Goal: Transaction & Acquisition: Subscribe to service/newsletter

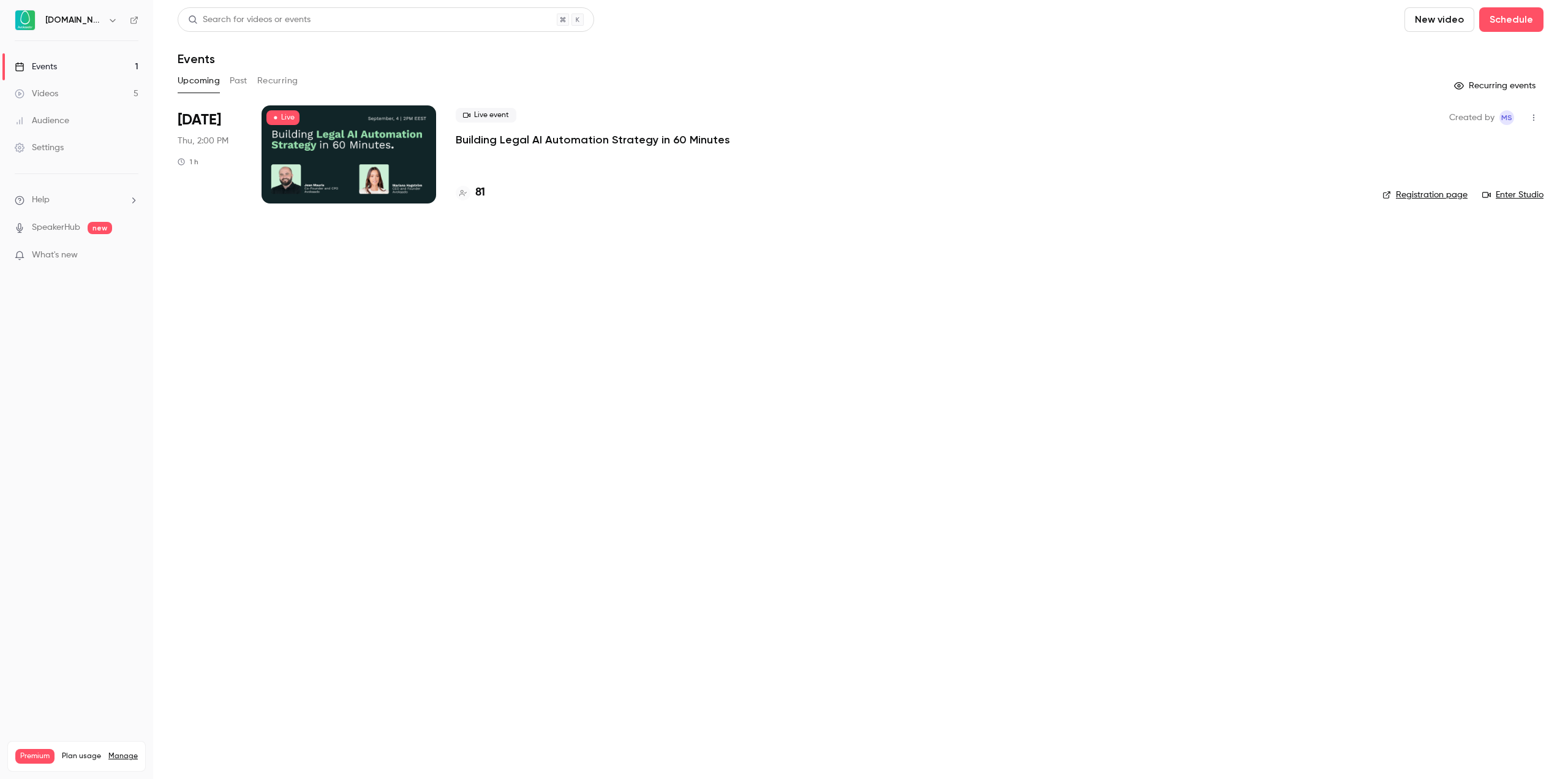
click at [1531, 117] on icon "button" at bounding box center [1534, 117] width 10 height 9
click at [1531, 117] on div at bounding box center [784, 389] width 1568 height 779
click at [1513, 198] on link "Enter Studio" at bounding box center [1512, 195] width 61 height 12
click at [538, 137] on p "Building Legal AI Automation Strategy in 60 Minutes" at bounding box center [593, 139] width 274 height 14
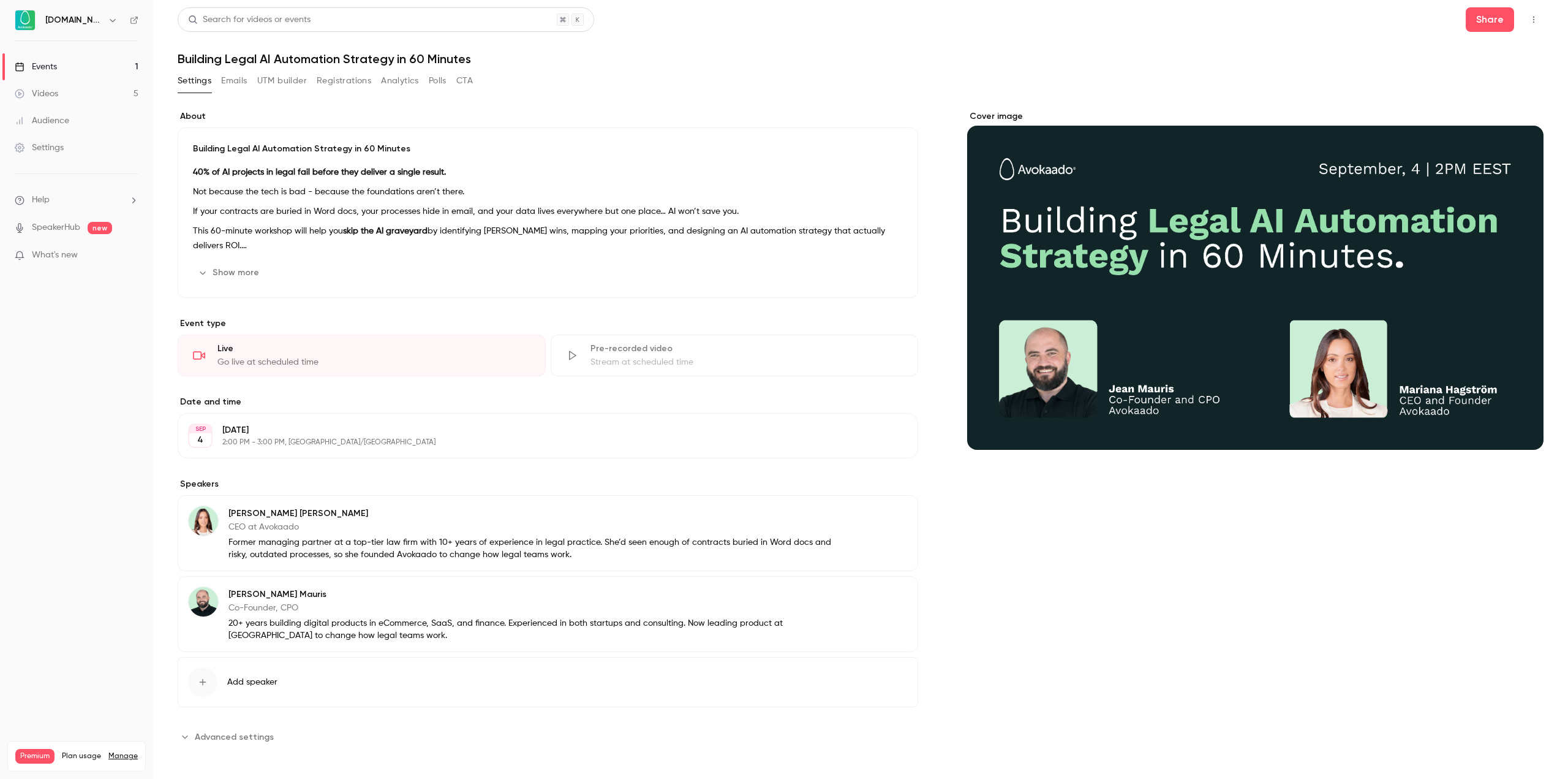
click at [335, 86] on button "Registrations" at bounding box center [344, 81] width 54 height 20
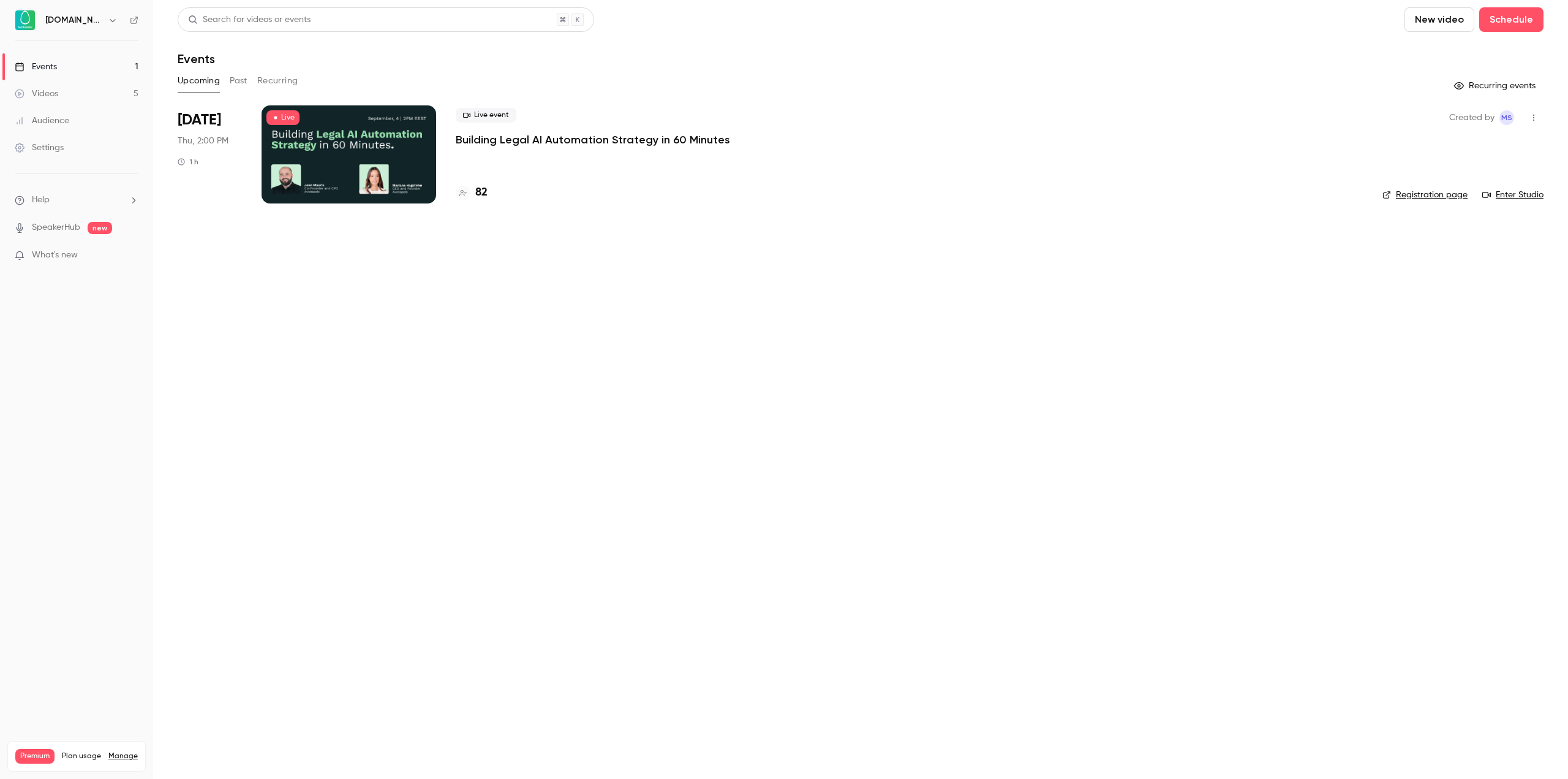
click at [578, 138] on p "Building Legal AI Automation Strategy in 60 Minutes" at bounding box center [593, 139] width 274 height 14
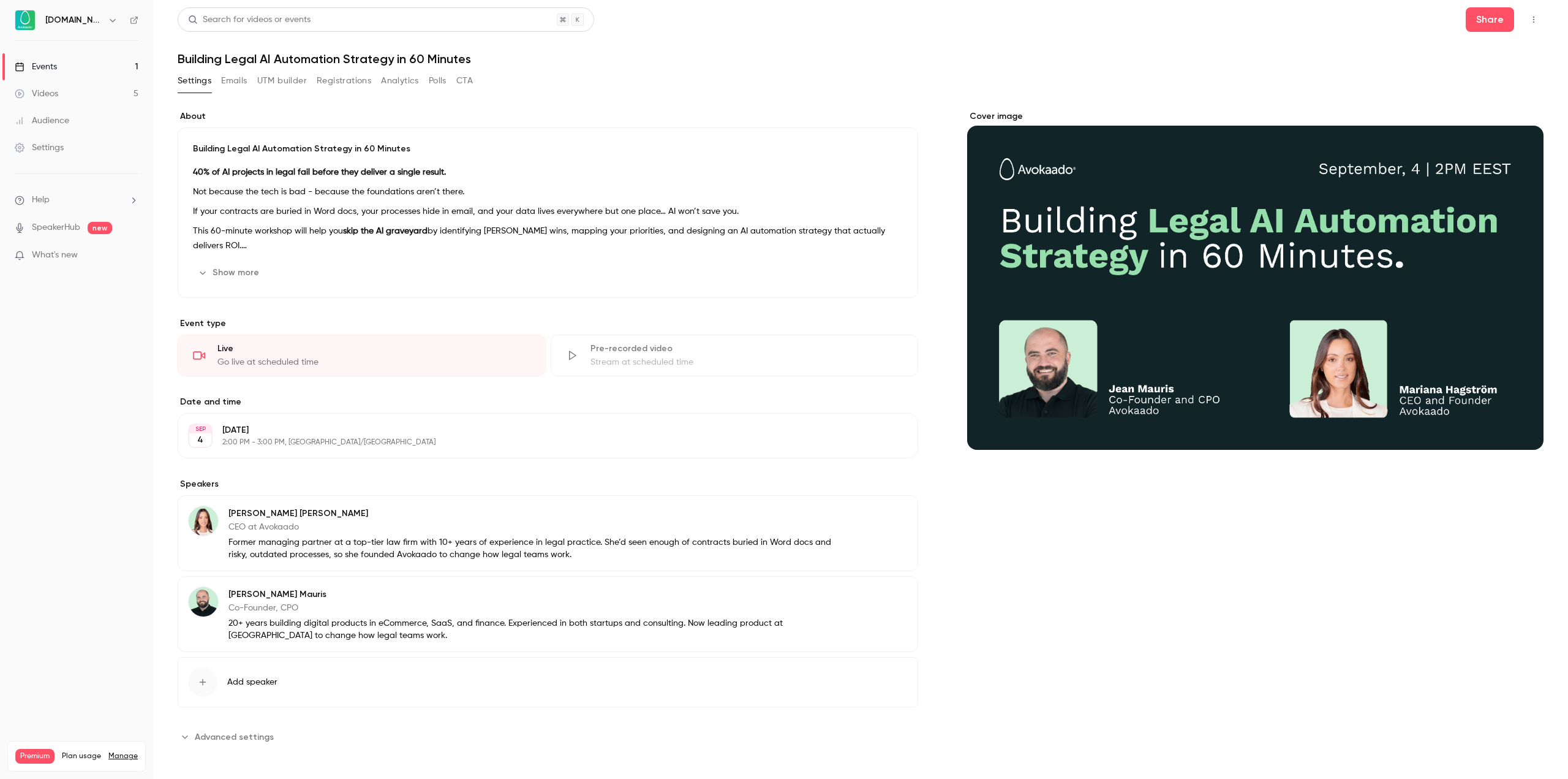
click at [353, 83] on button "Registrations" at bounding box center [344, 81] width 54 height 20
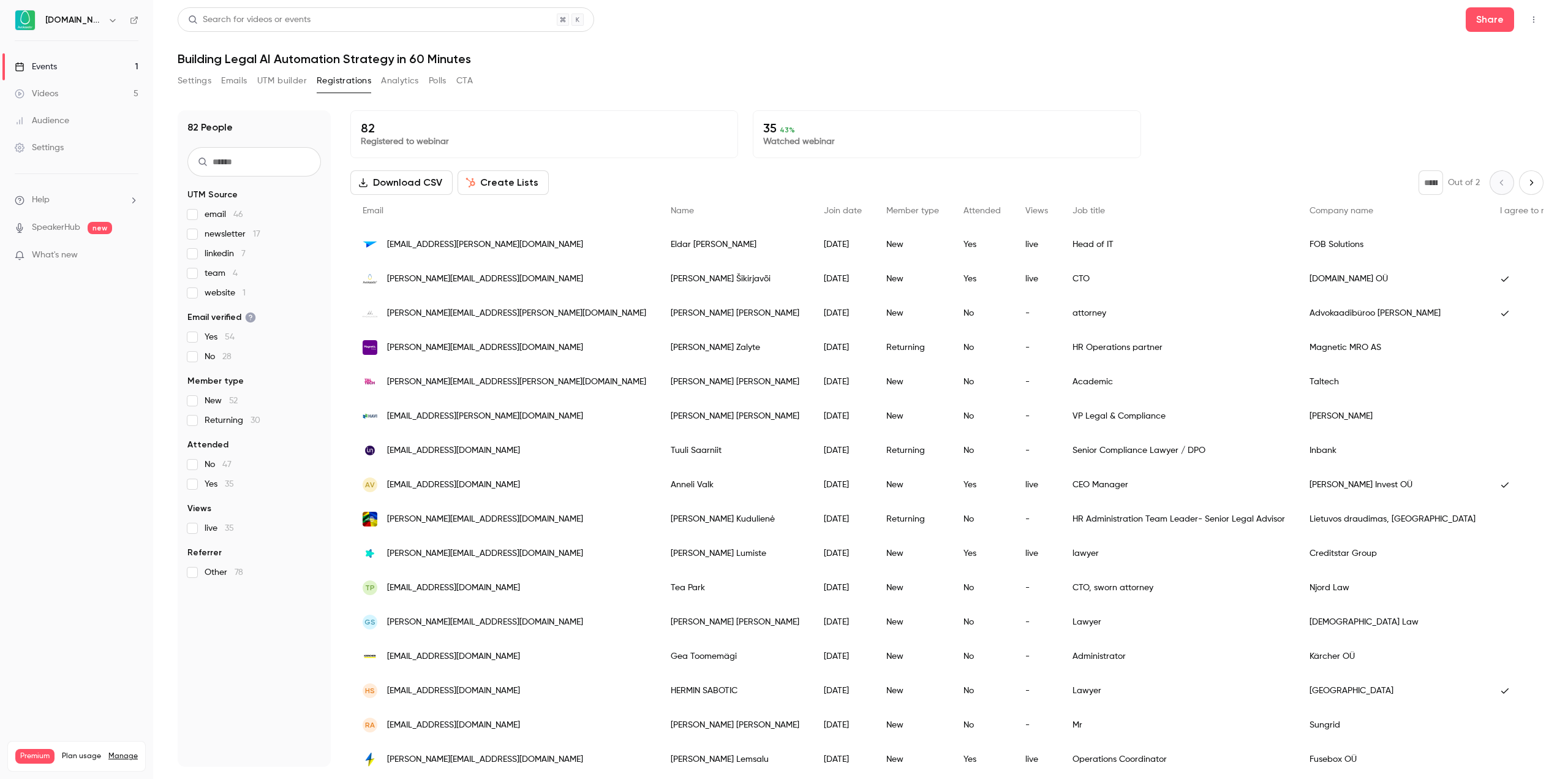
click at [121, 752] on link "Manage" at bounding box center [123, 756] width 29 height 10
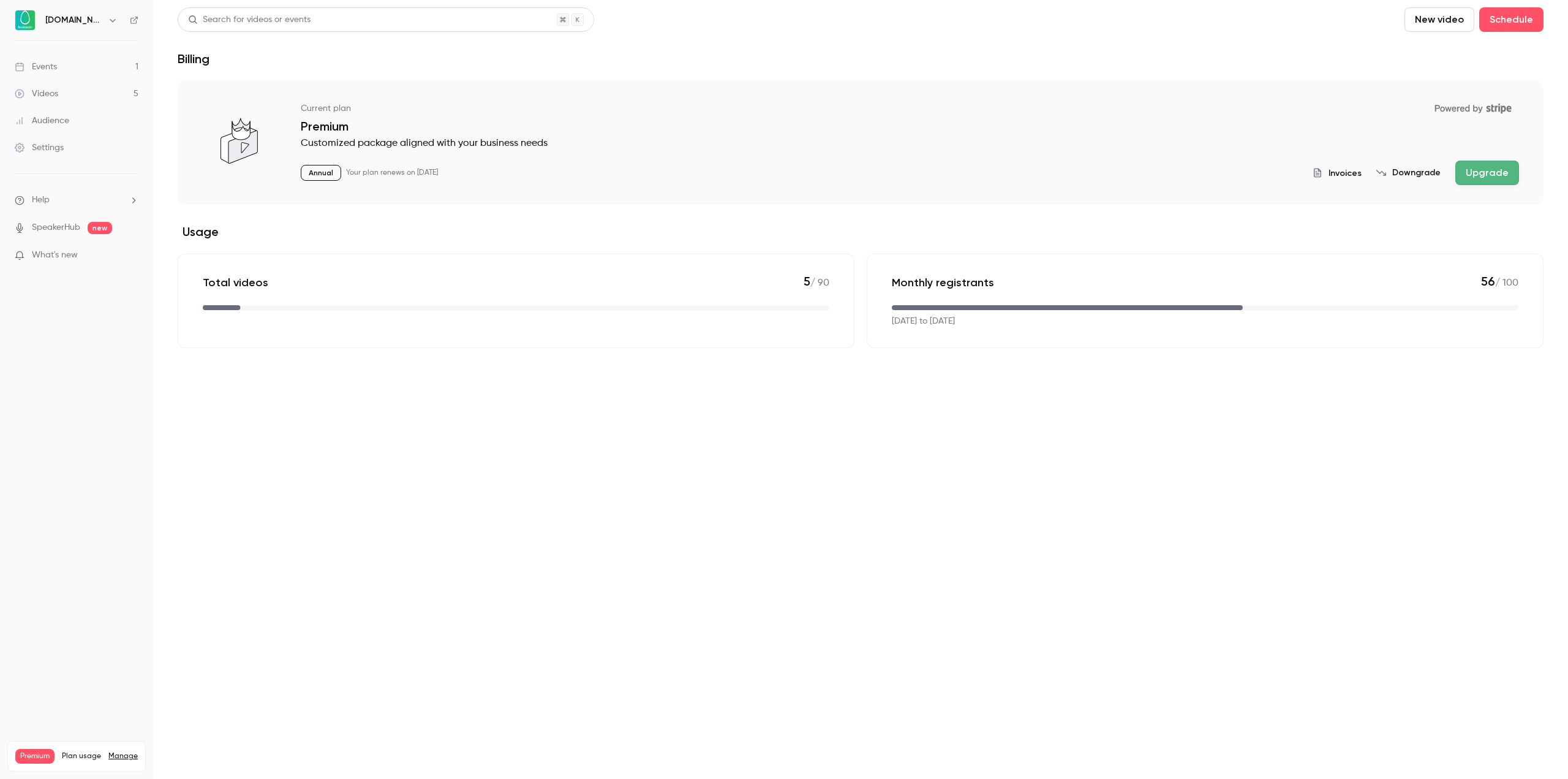
click at [1506, 172] on button "Upgrade" at bounding box center [1487, 173] width 64 height 25
